Goal: Task Accomplishment & Management: Manage account settings

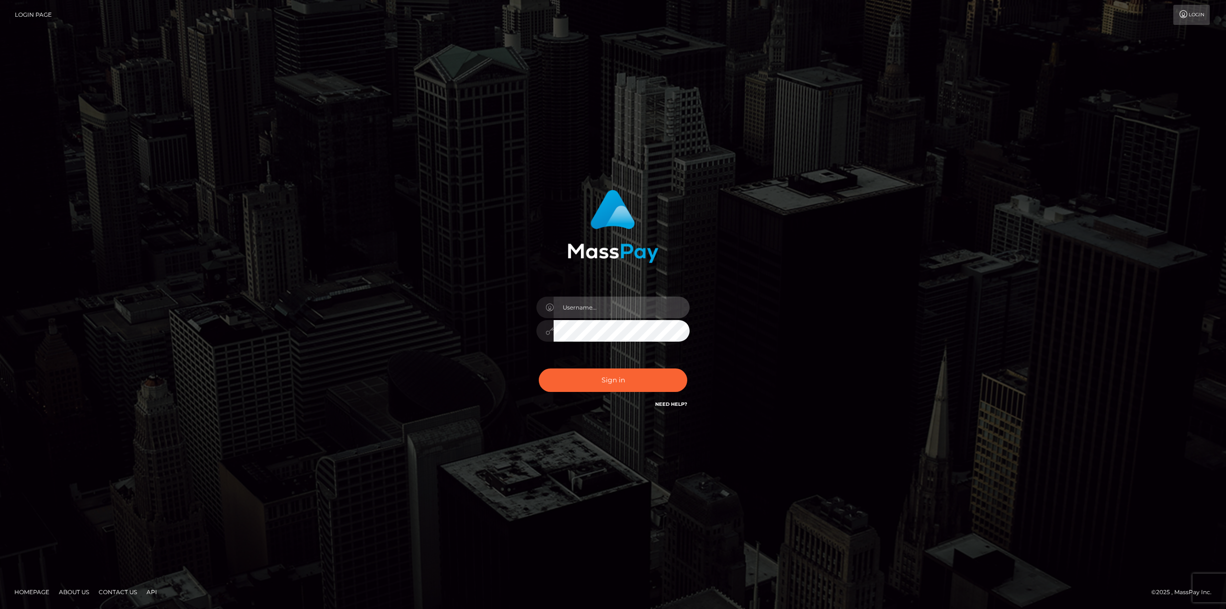
click at [628, 297] on input "text" at bounding box center [622, 307] width 136 height 22
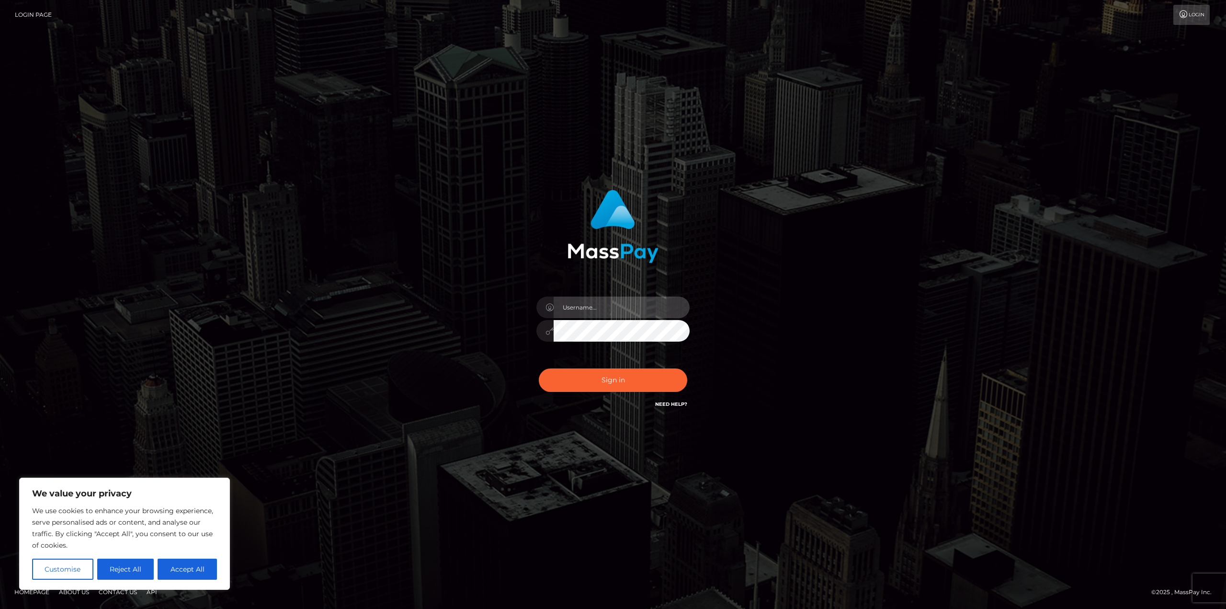
type input "eleshabusinessemail@gmail.com"
click at [617, 367] on div "Sign in Need Help?" at bounding box center [613, 383] width 168 height 43
click at [618, 369] on button "Sign in" at bounding box center [613, 379] width 148 height 23
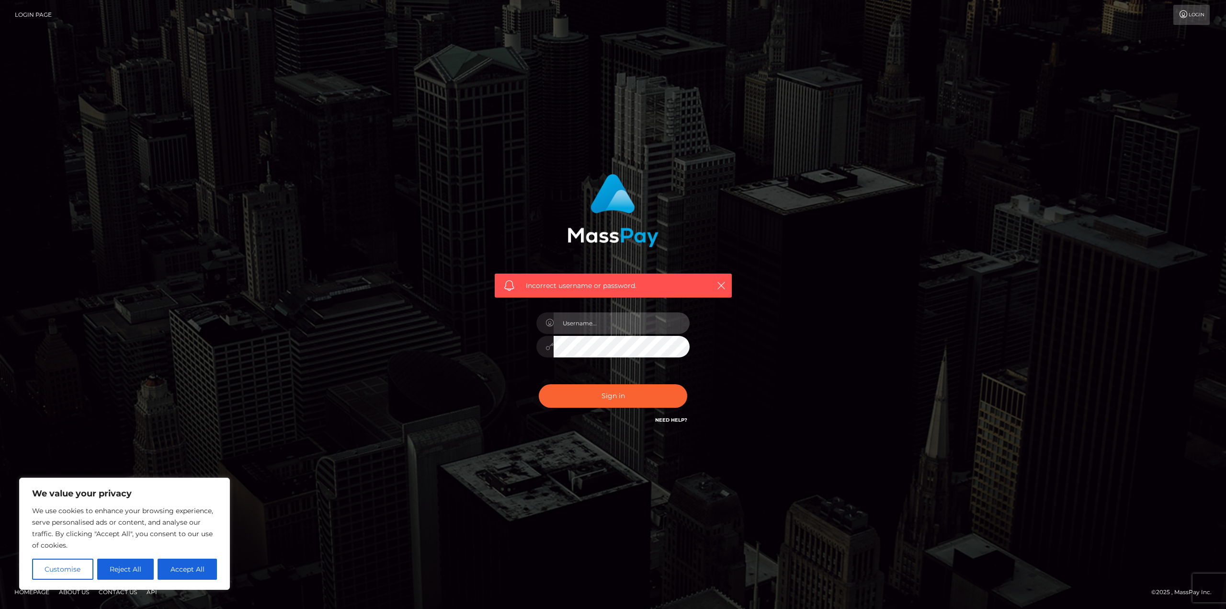
click at [617, 328] on input "text" at bounding box center [622, 323] width 136 height 22
click at [575, 317] on input "text" at bounding box center [622, 323] width 136 height 22
type input "EleshaAliceThorn"
click at [539, 384] on button "Sign in" at bounding box center [613, 395] width 148 height 23
drag, startPoint x: 944, startPoint y: 396, endPoint x: 824, endPoint y: 417, distance: 122.4
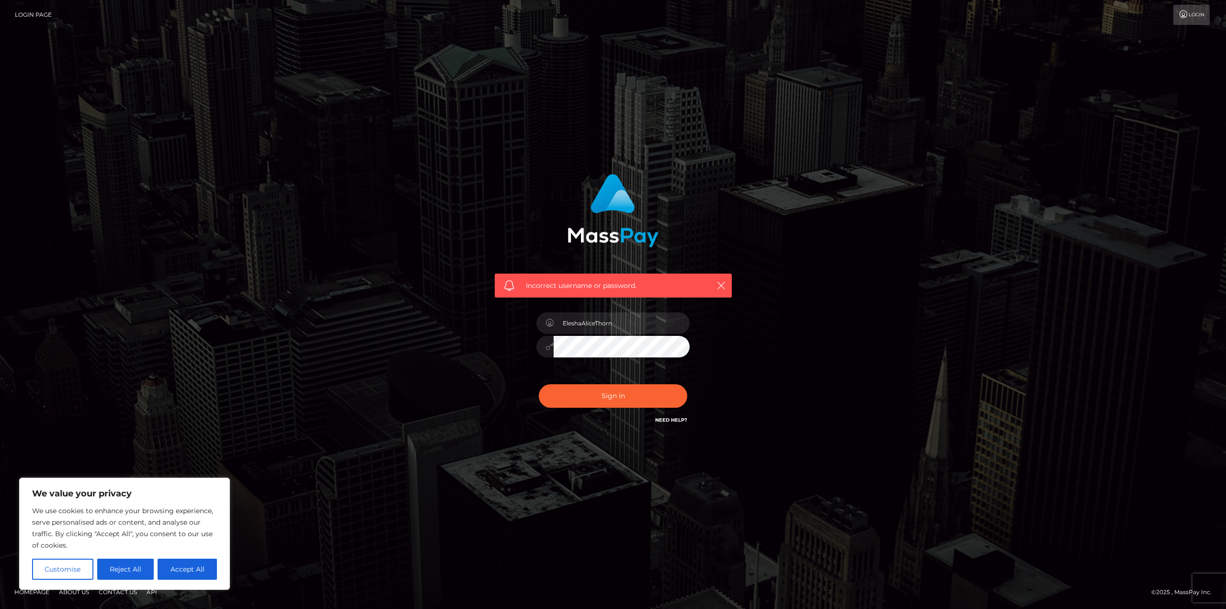
click at [944, 396] on div "Incorrect username or password. EleshaAliceThorn" at bounding box center [613, 304] width 1226 height 419
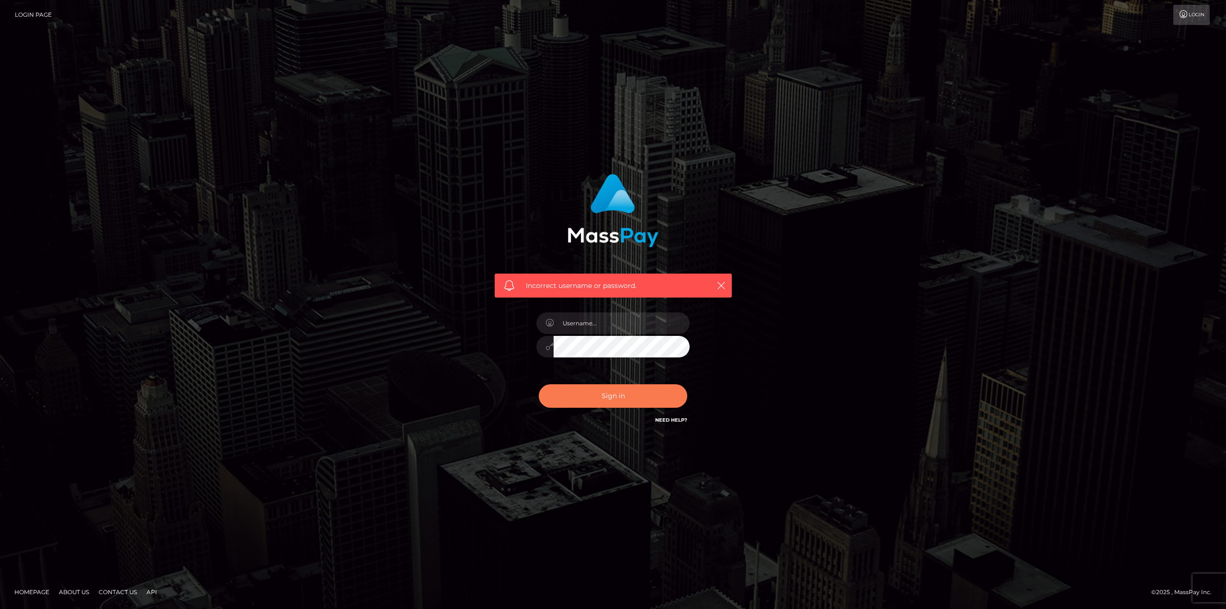
click at [591, 392] on button "Sign in" at bounding box center [613, 395] width 148 height 23
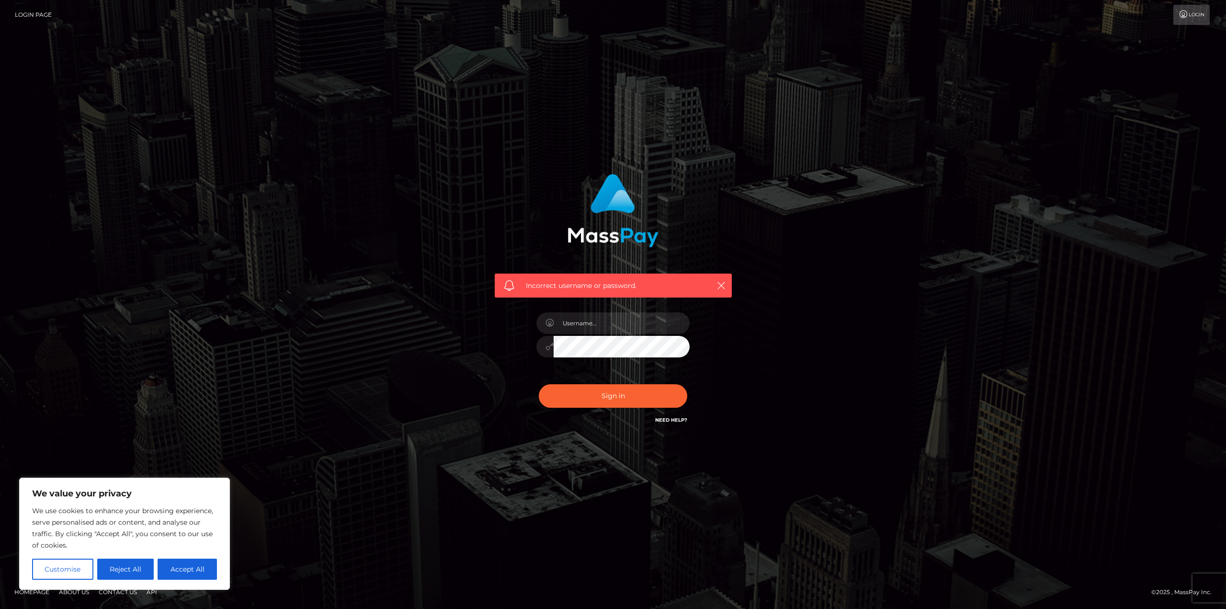
click at [658, 417] on link "Need Help?" at bounding box center [671, 420] width 32 height 6
click at [736, 366] on div "Incorrect username or password." at bounding box center [612, 300] width 251 height 266
click at [605, 326] on input "text" at bounding box center [622, 323] width 136 height 22
type input "ZWxlc2hhYnVzaW5lc3NlbWFpbEBnbWFpbC5jb20="
click at [634, 391] on button "Sign in" at bounding box center [613, 395] width 148 height 23
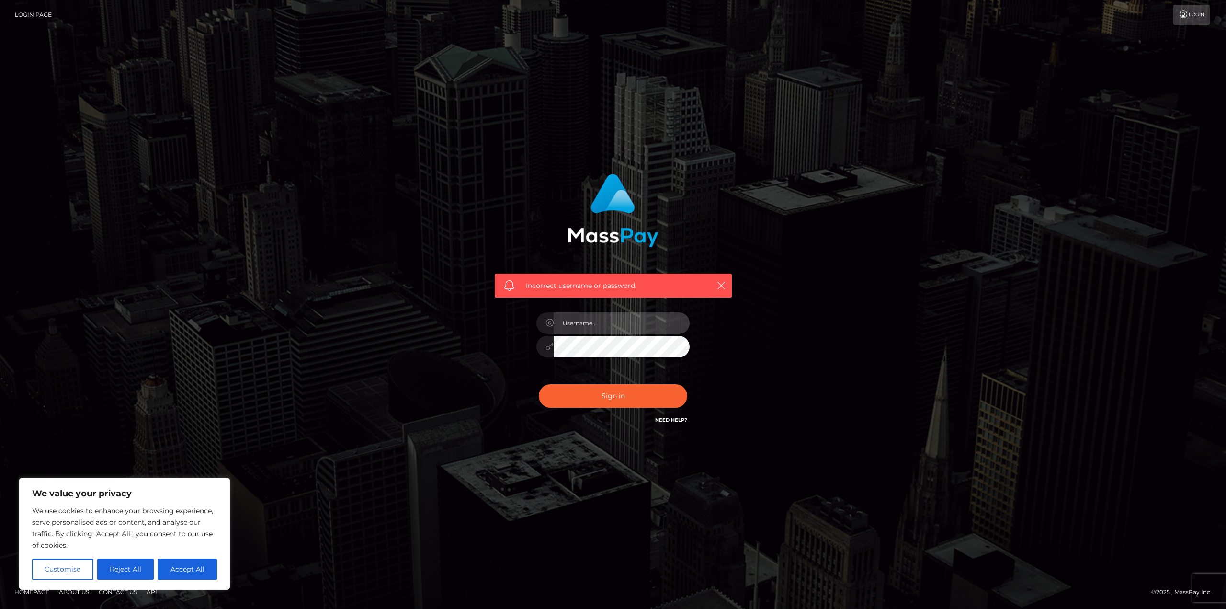
click at [613, 328] on input "text" at bounding box center [622, 323] width 136 height 22
click at [594, 314] on input "text" at bounding box center [622, 323] width 136 height 22
paste input "eleshabusinessemail@gmail.com"
type input "eleshabusinessemail@gmail.com"
click at [539, 384] on button "Sign in" at bounding box center [613, 395] width 148 height 23
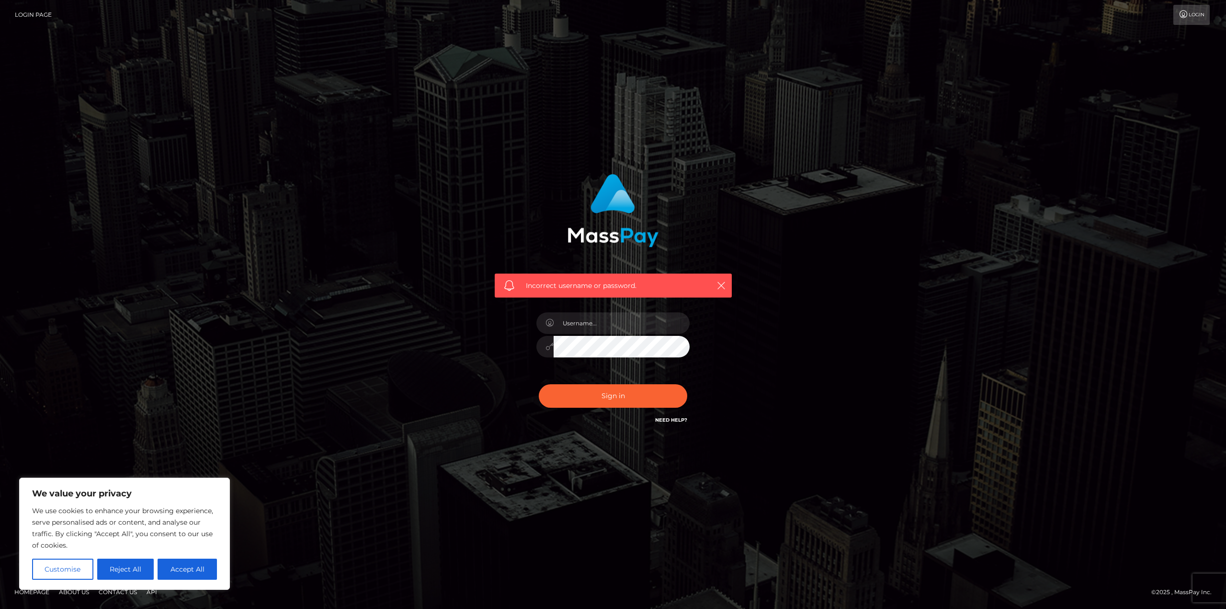
click at [668, 418] on link "Need Help?" at bounding box center [671, 420] width 32 height 6
click at [667, 414] on div "Sign in Need Help?" at bounding box center [613, 399] width 168 height 43
click at [667, 420] on link "Need Help?" at bounding box center [671, 420] width 32 height 6
click at [668, 420] on link "Need Help?" at bounding box center [671, 420] width 32 height 6
